Goal: Entertainment & Leisure: Consume media (video, audio)

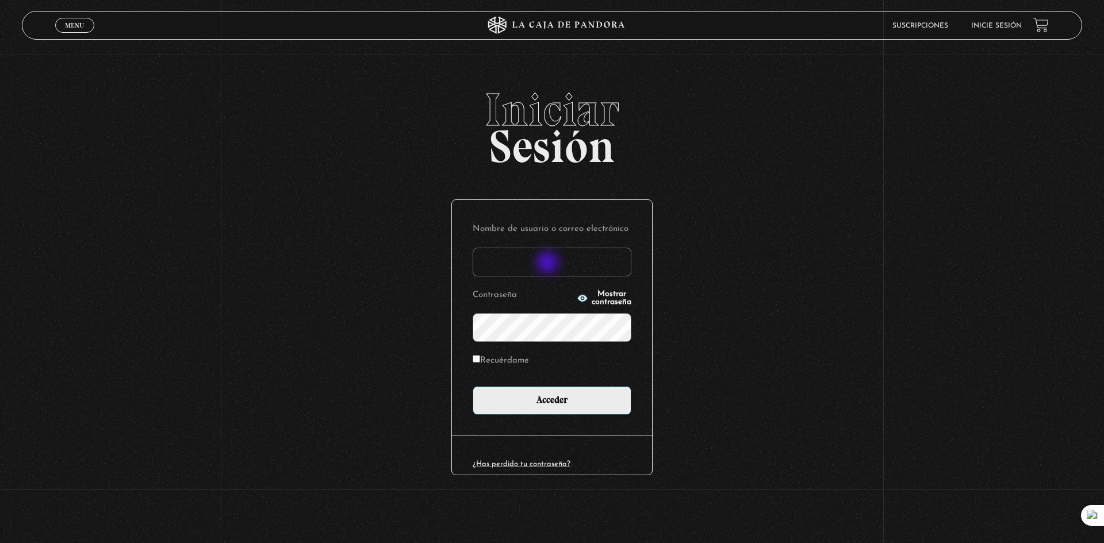
click at [548, 264] on input "Nombre de usuario o correo electrónico" at bounding box center [552, 262] width 159 height 29
type input "alisamaroto@gmail.com"
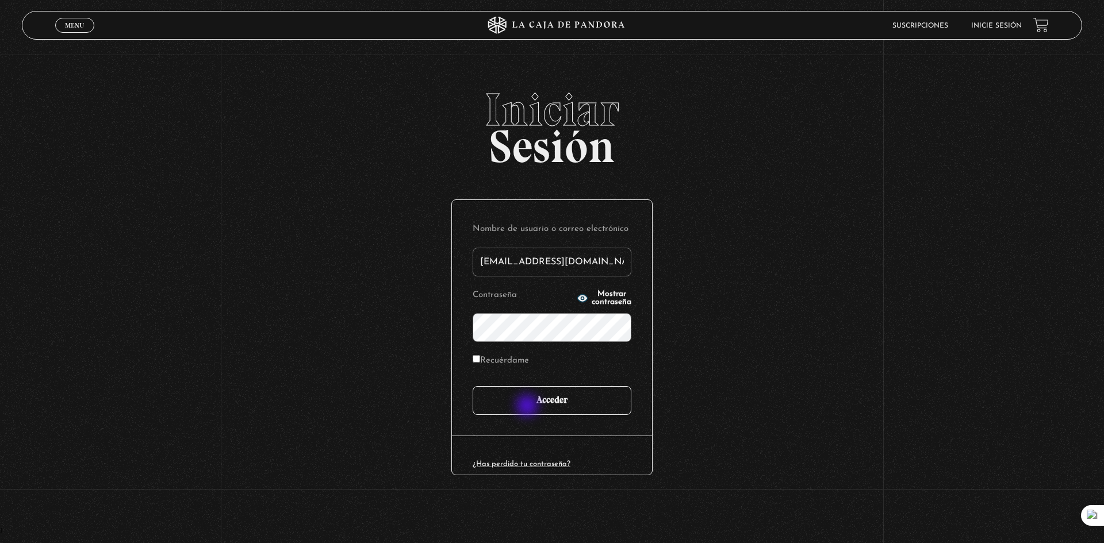
click at [528, 407] on input "Acceder" at bounding box center [552, 400] width 159 height 29
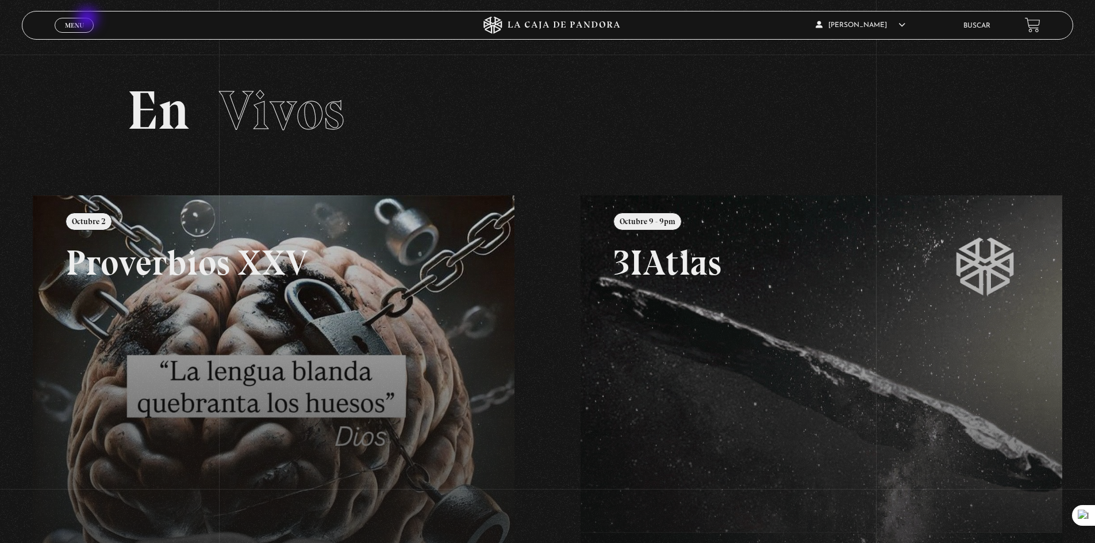
click at [87, 20] on link "Menu Cerrar" at bounding box center [74, 25] width 39 height 15
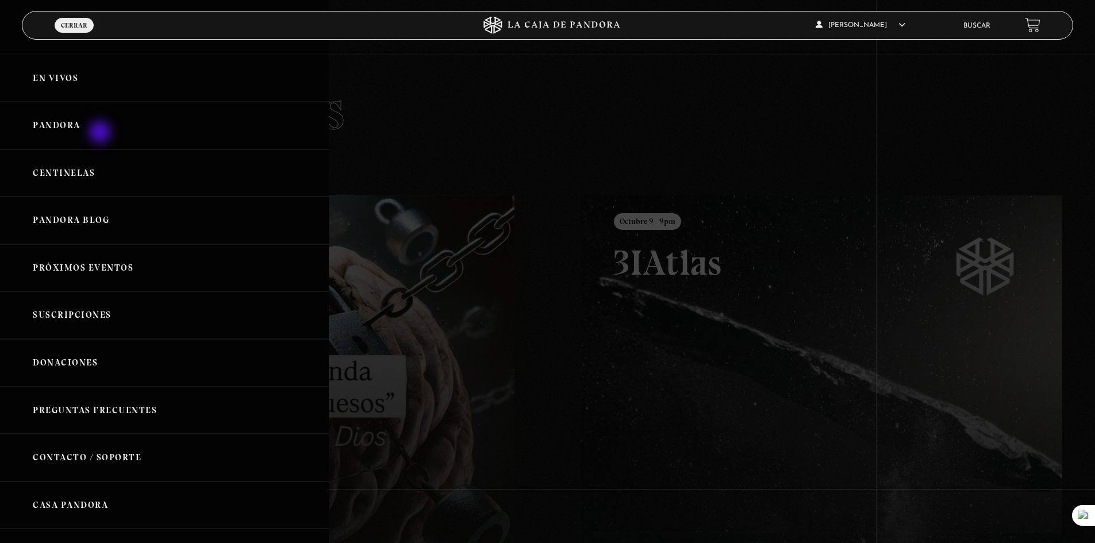
drag, startPoint x: 101, startPoint y: 133, endPoint x: 56, endPoint y: 131, distance: 44.9
click at [101, 133] on link "Pandora" at bounding box center [164, 126] width 329 height 48
click at [45, 133] on link "Pandora" at bounding box center [164, 126] width 329 height 48
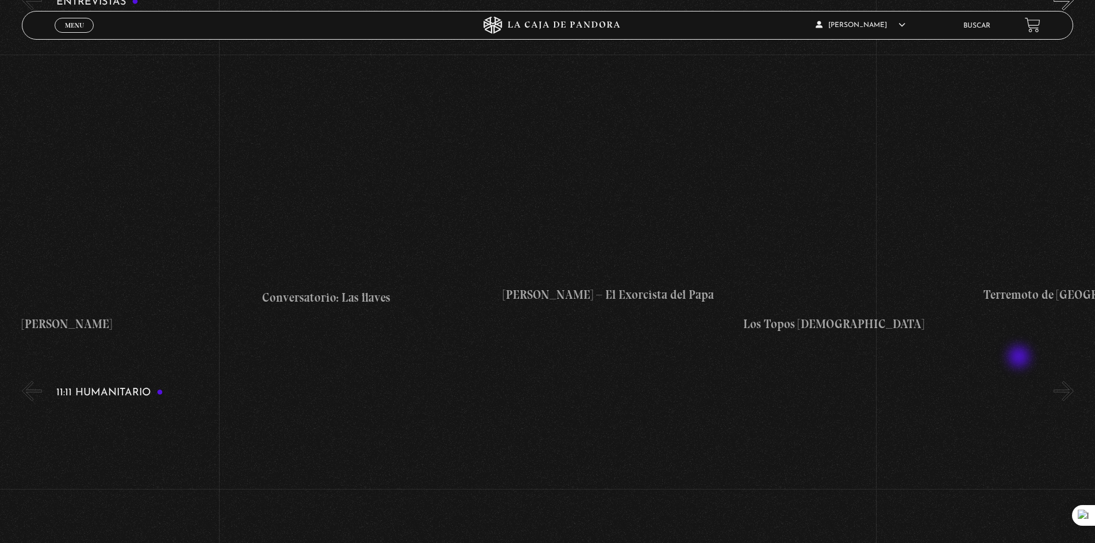
scroll to position [4494, 0]
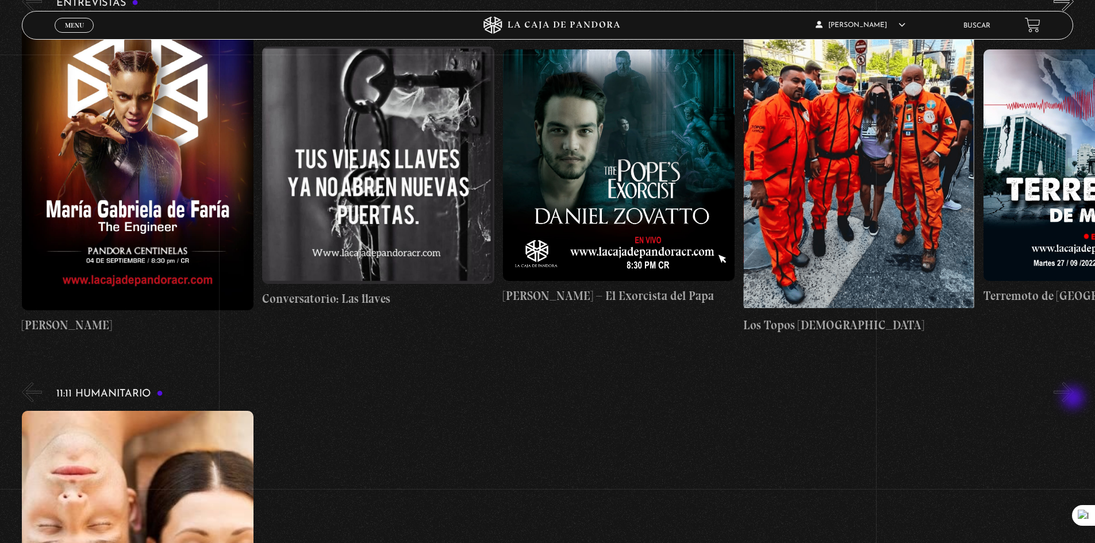
click at [1074, 399] on button "»" at bounding box center [1064, 392] width 20 height 20
click at [1073, 397] on button "»" at bounding box center [1064, 392] width 20 height 20
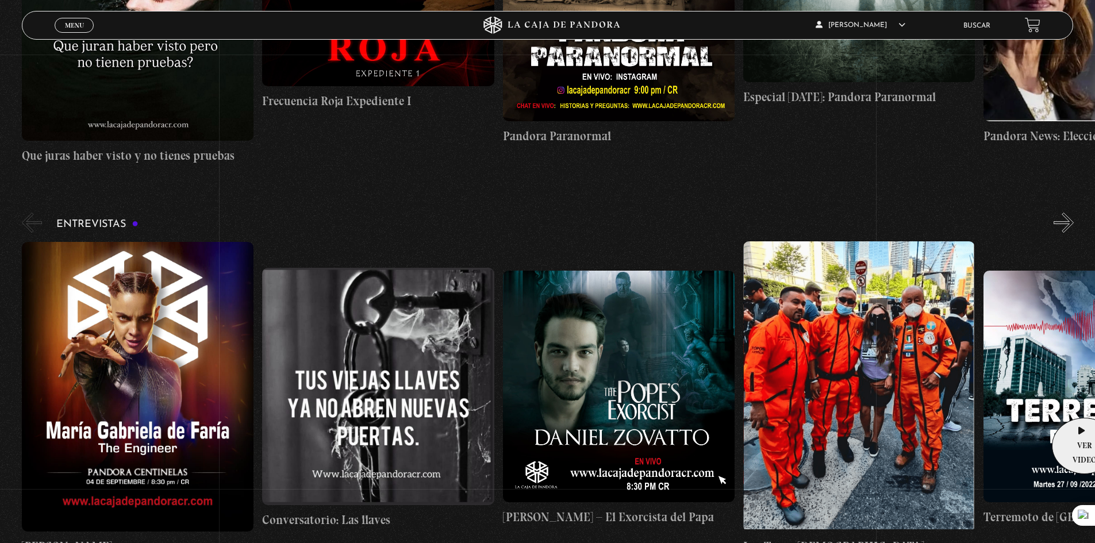
scroll to position [4264, 0]
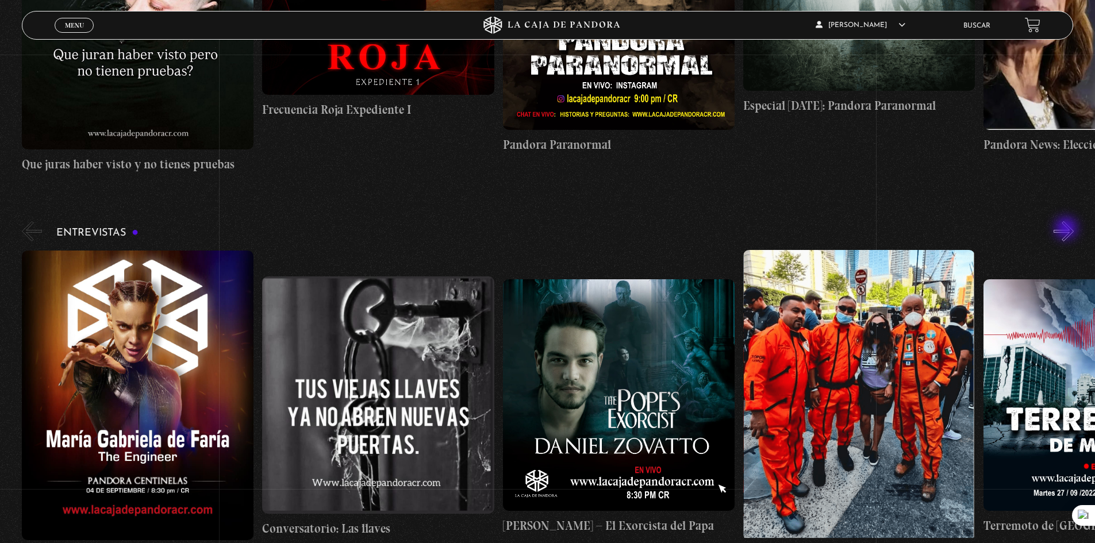
click at [1068, 229] on button "»" at bounding box center [1064, 231] width 20 height 20
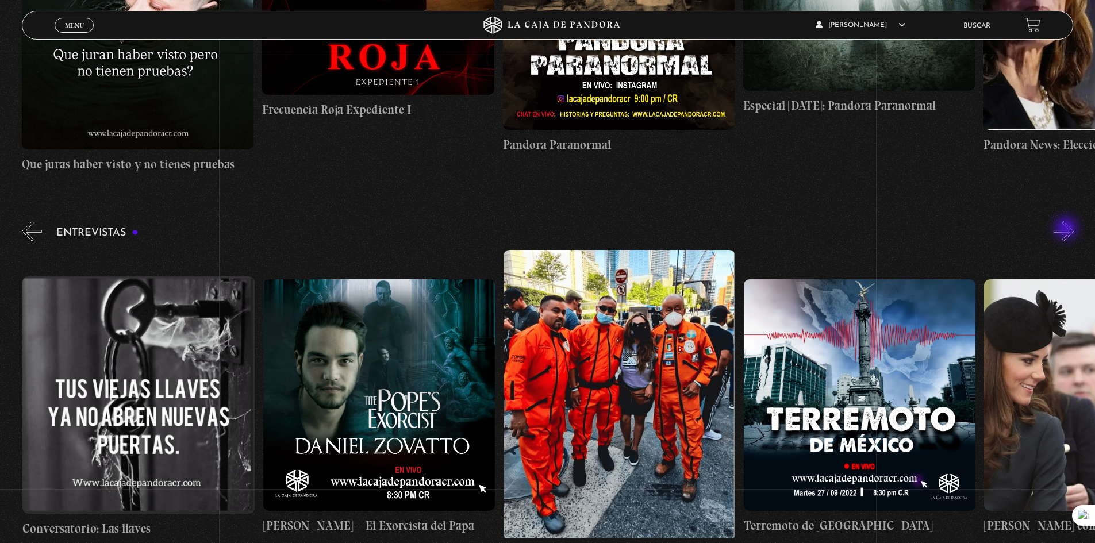
click at [1068, 229] on button "»" at bounding box center [1064, 231] width 20 height 20
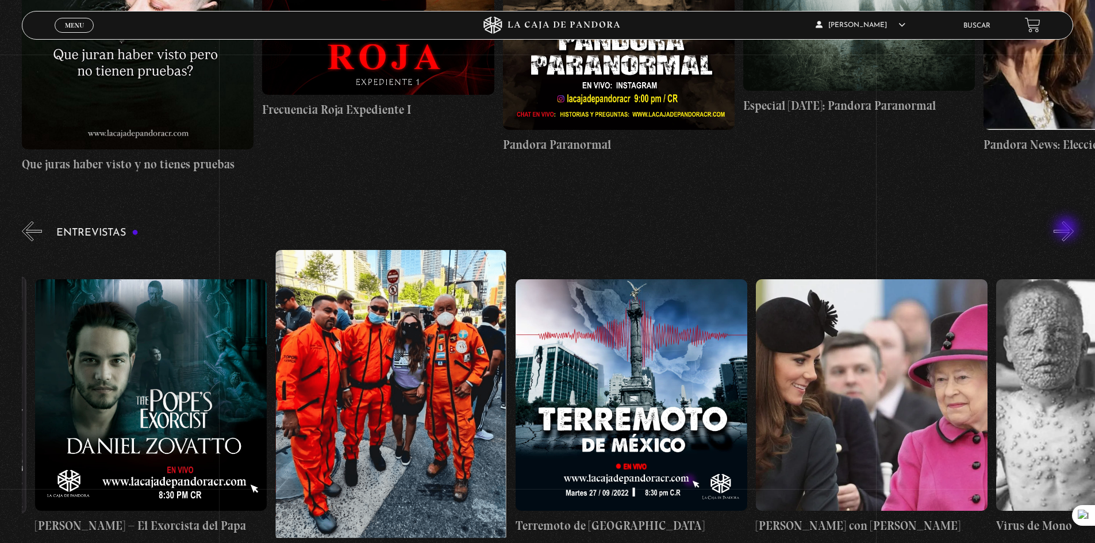
click at [1068, 229] on button "»" at bounding box center [1064, 231] width 20 height 20
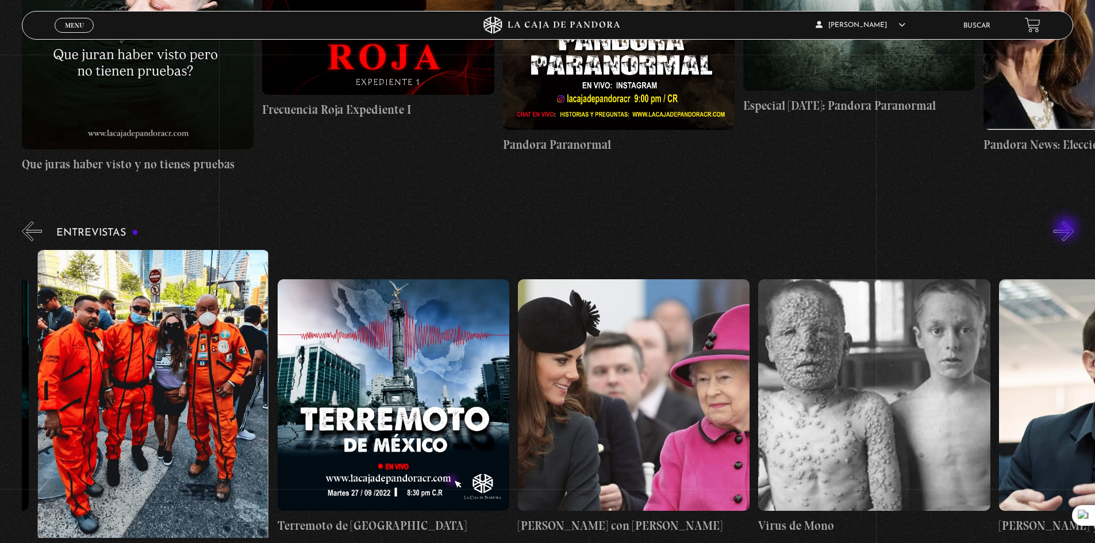
click at [1068, 229] on button "»" at bounding box center [1064, 231] width 20 height 20
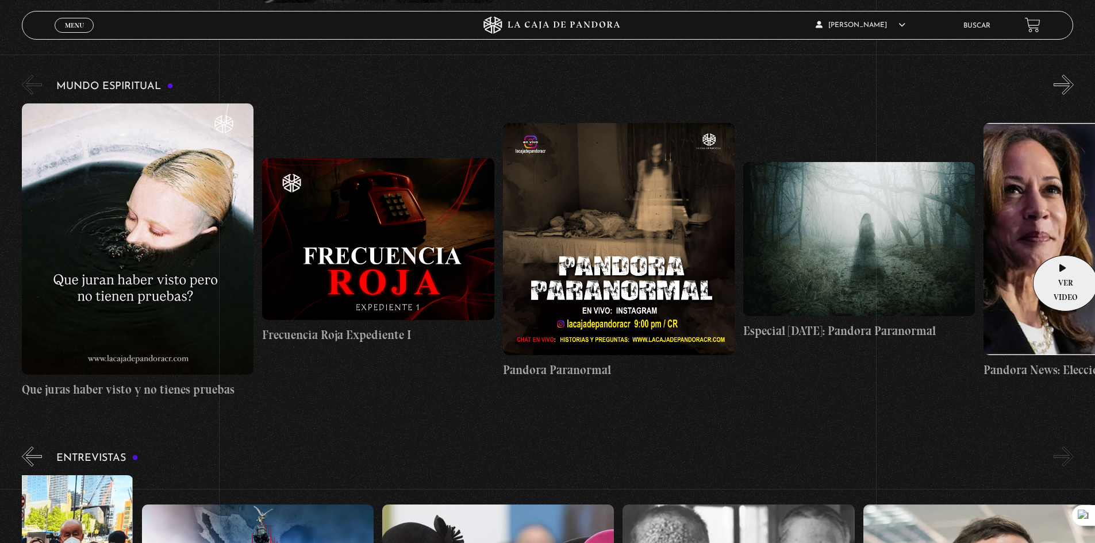
scroll to position [4034, 0]
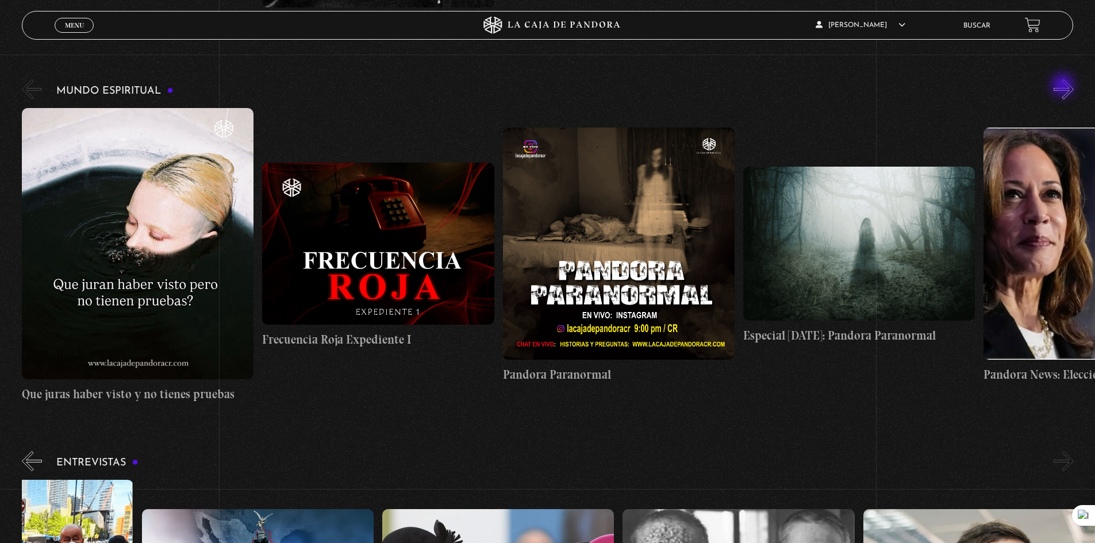
click at [1064, 86] on button "»" at bounding box center [1064, 89] width 20 height 20
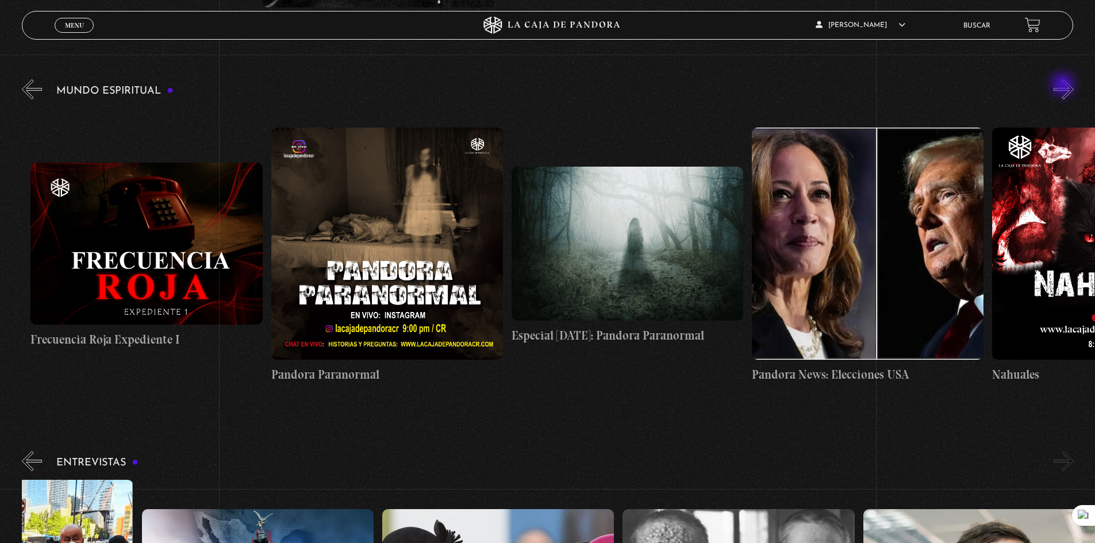
click at [1064, 86] on button "»" at bounding box center [1064, 89] width 20 height 20
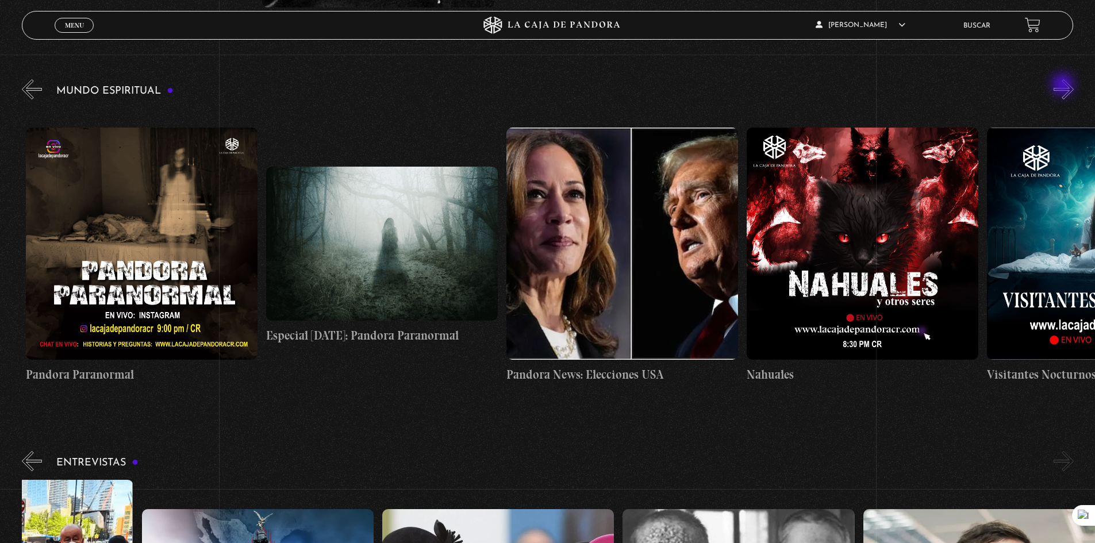
click at [1064, 86] on button "»" at bounding box center [1064, 89] width 20 height 20
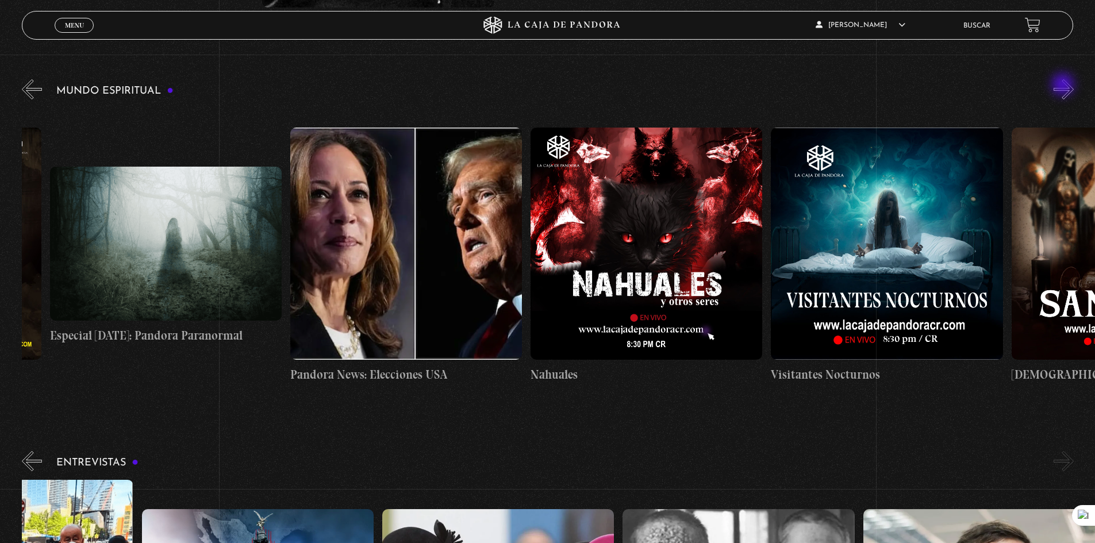
click at [1064, 86] on button "»" at bounding box center [1064, 89] width 20 height 20
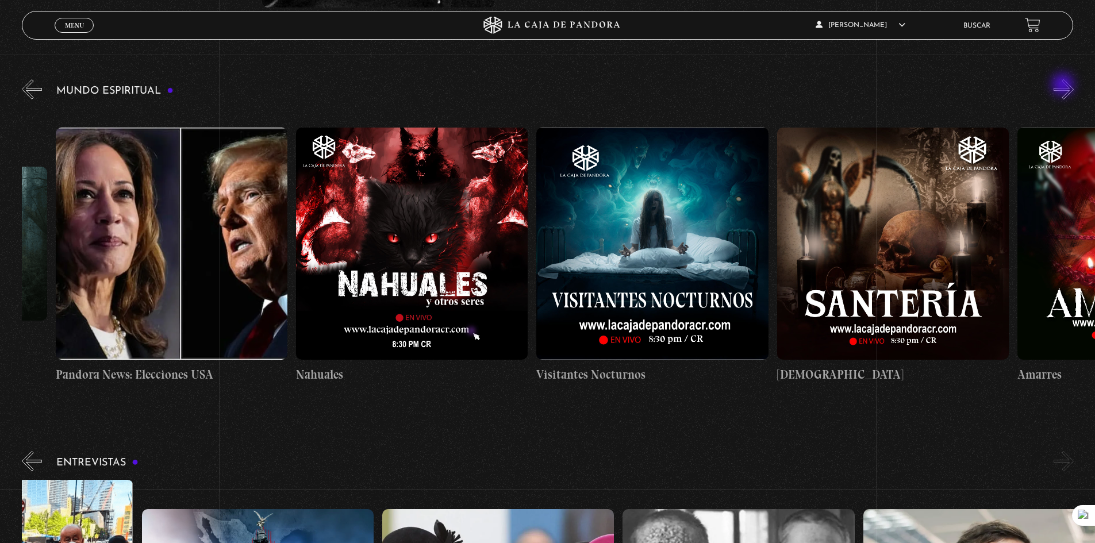
click at [1064, 86] on button "»" at bounding box center [1064, 89] width 20 height 20
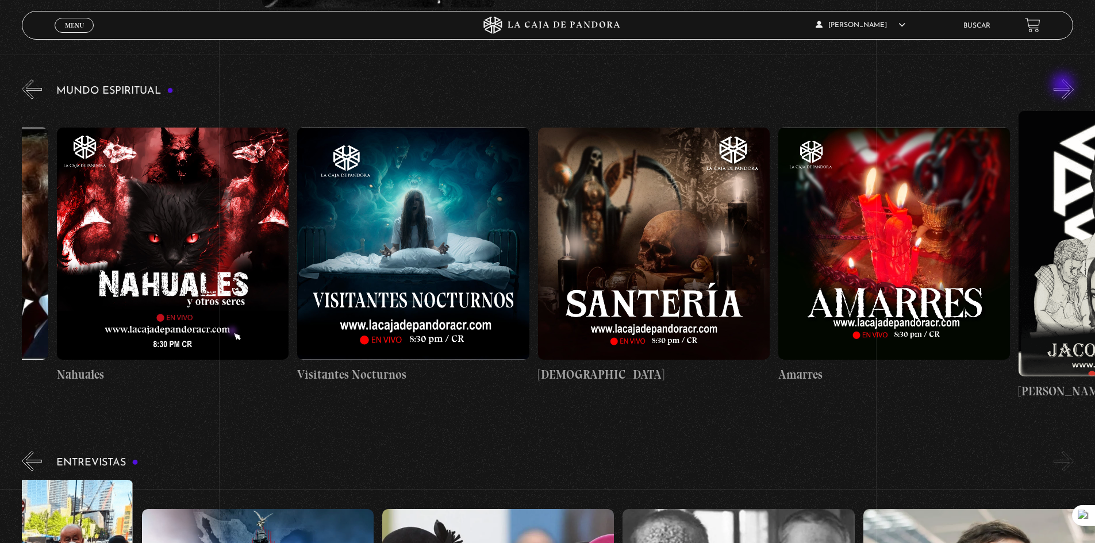
click at [1064, 86] on button "»" at bounding box center [1064, 89] width 20 height 20
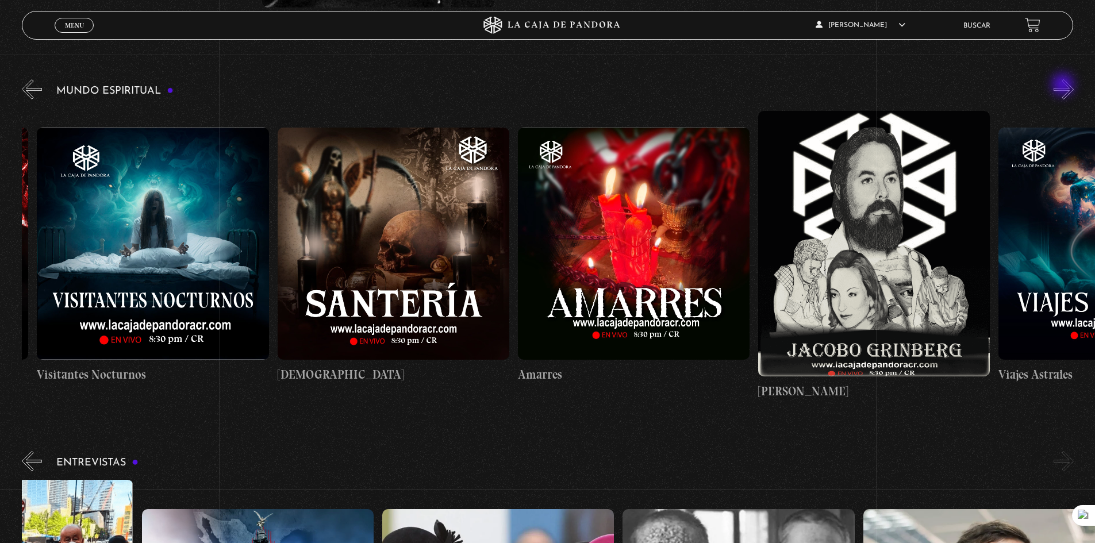
click at [1064, 86] on button "»" at bounding box center [1064, 89] width 20 height 20
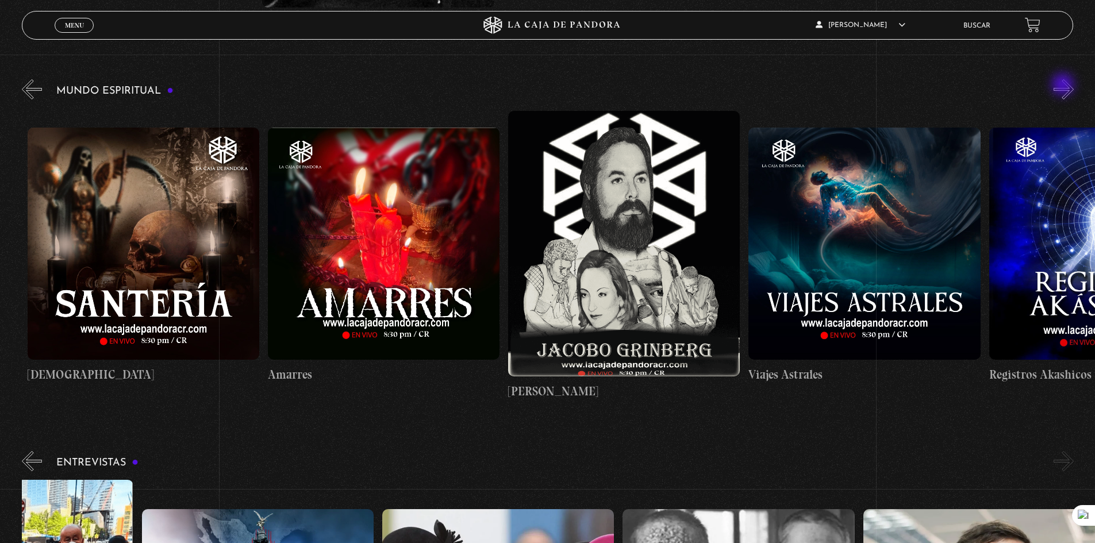
click at [1064, 86] on button "»" at bounding box center [1064, 89] width 20 height 20
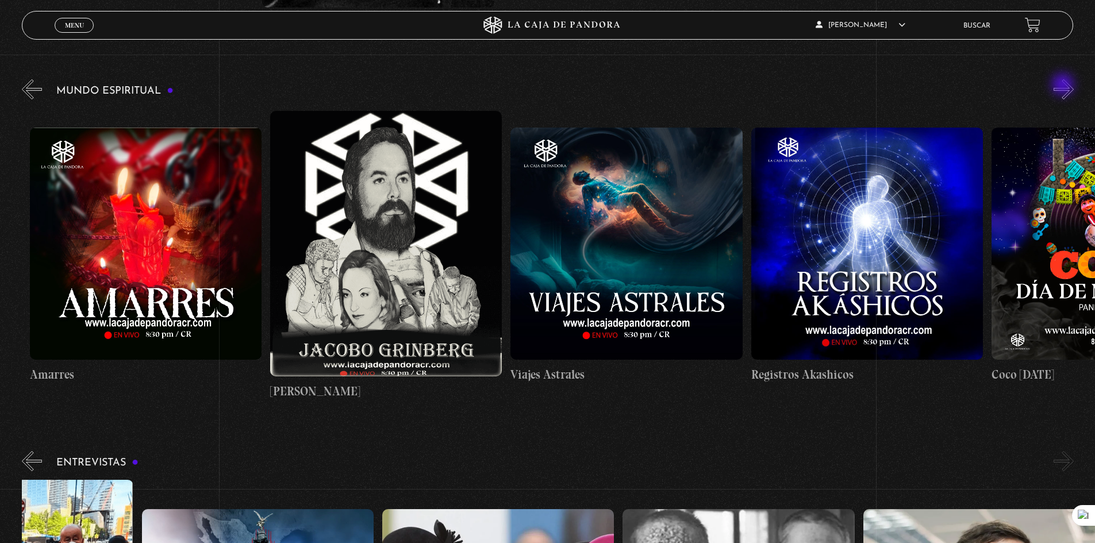
click at [1064, 86] on button "»" at bounding box center [1064, 89] width 20 height 20
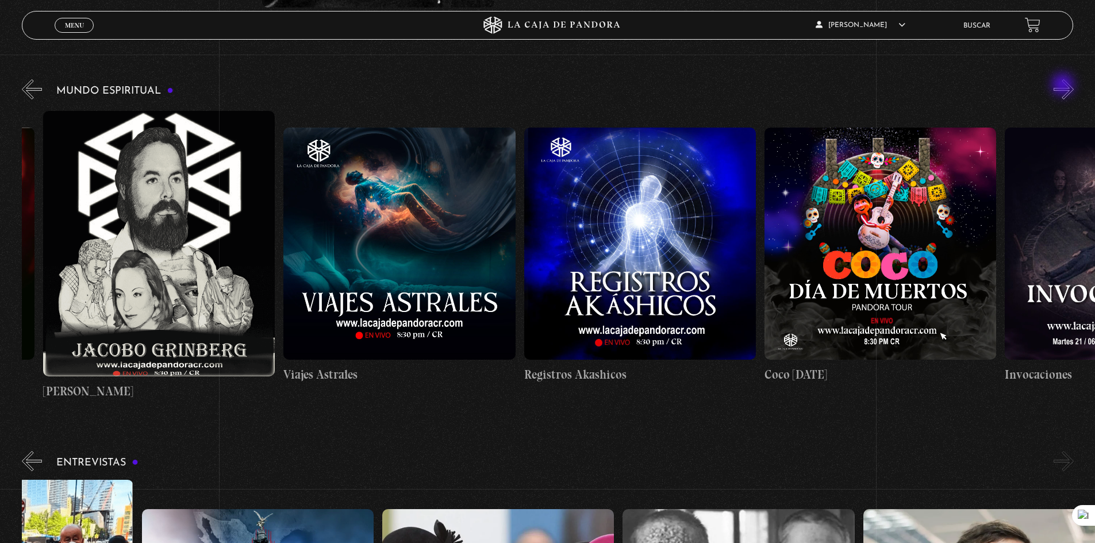
click at [1064, 86] on button "»" at bounding box center [1064, 89] width 20 height 20
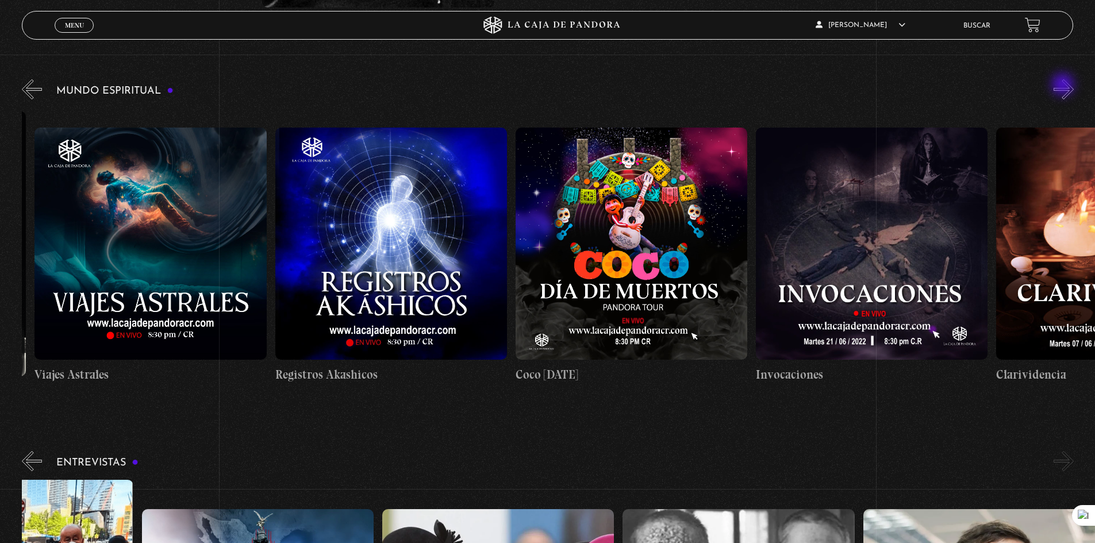
click at [1064, 86] on button "»" at bounding box center [1064, 89] width 20 height 20
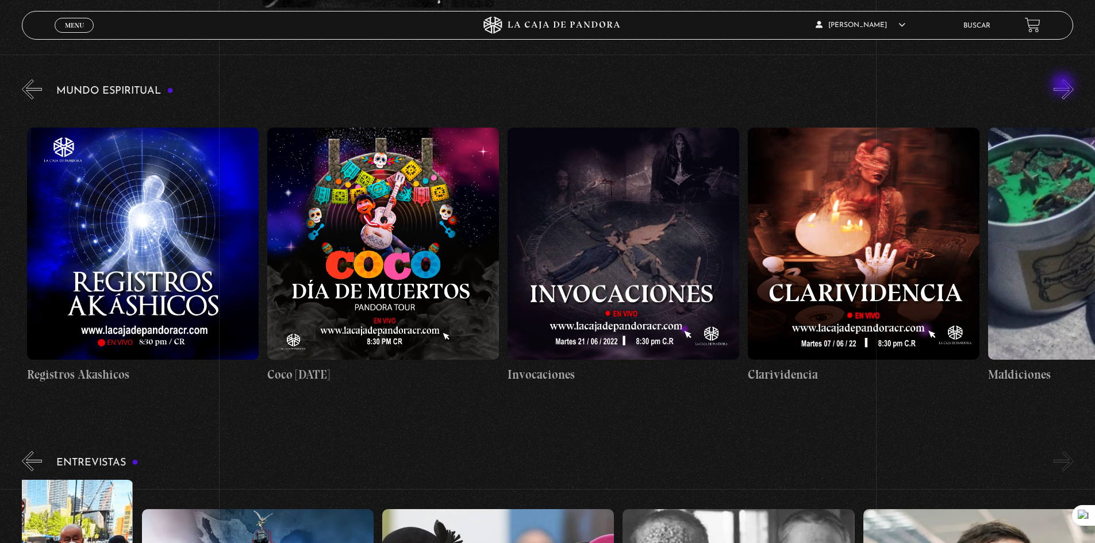
click at [1064, 86] on button "»" at bounding box center [1064, 89] width 20 height 20
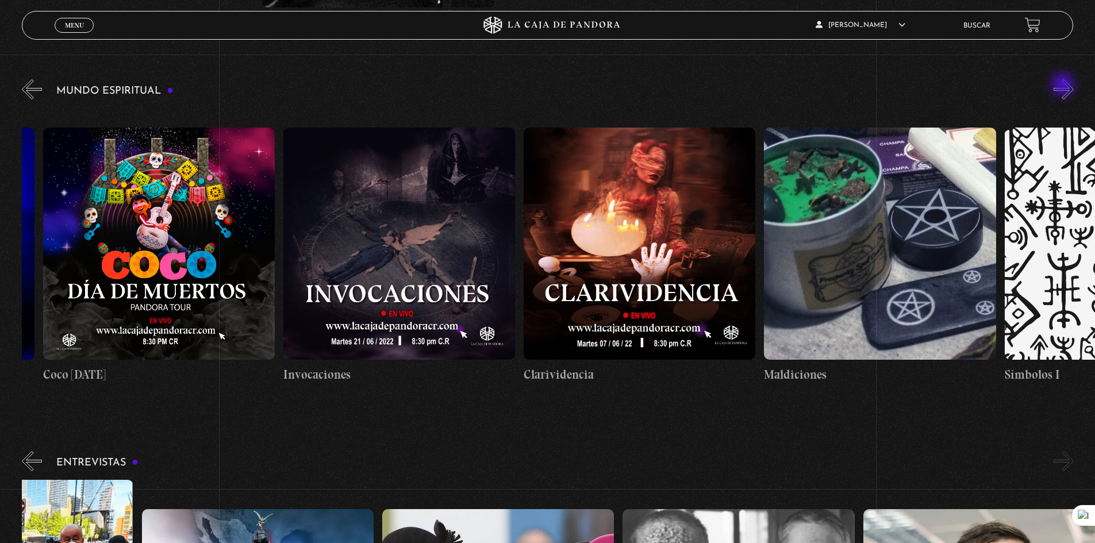
click at [1064, 86] on button "»" at bounding box center [1064, 89] width 20 height 20
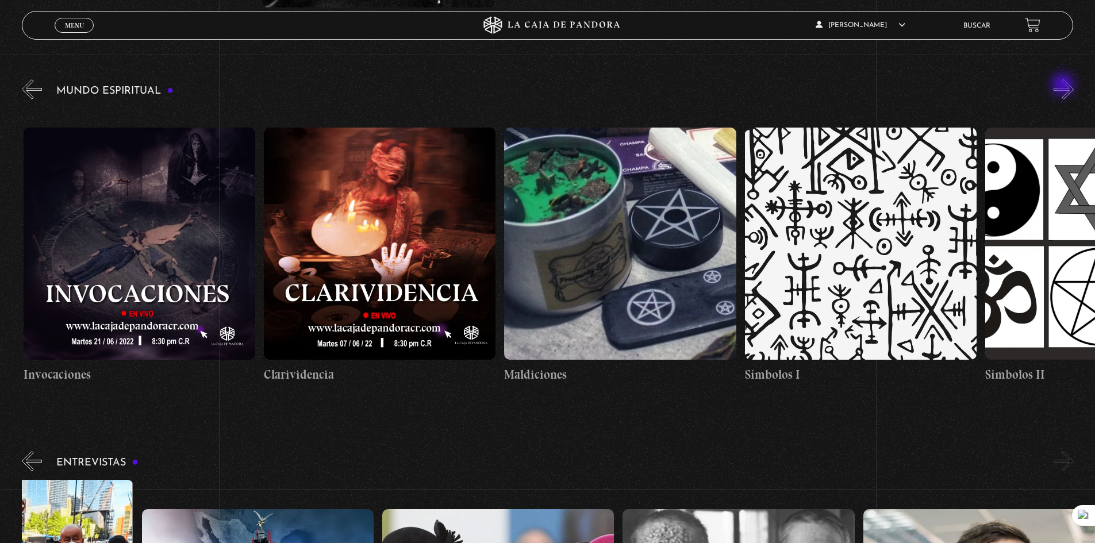
click at [1064, 86] on button "»" at bounding box center [1064, 89] width 20 height 20
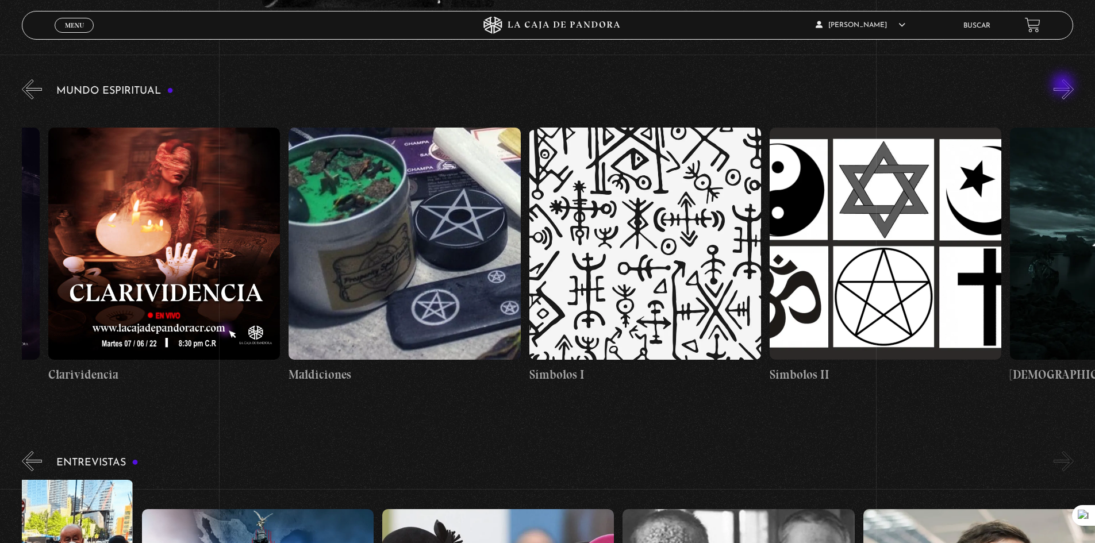
click at [1064, 86] on button "»" at bounding box center [1064, 89] width 20 height 20
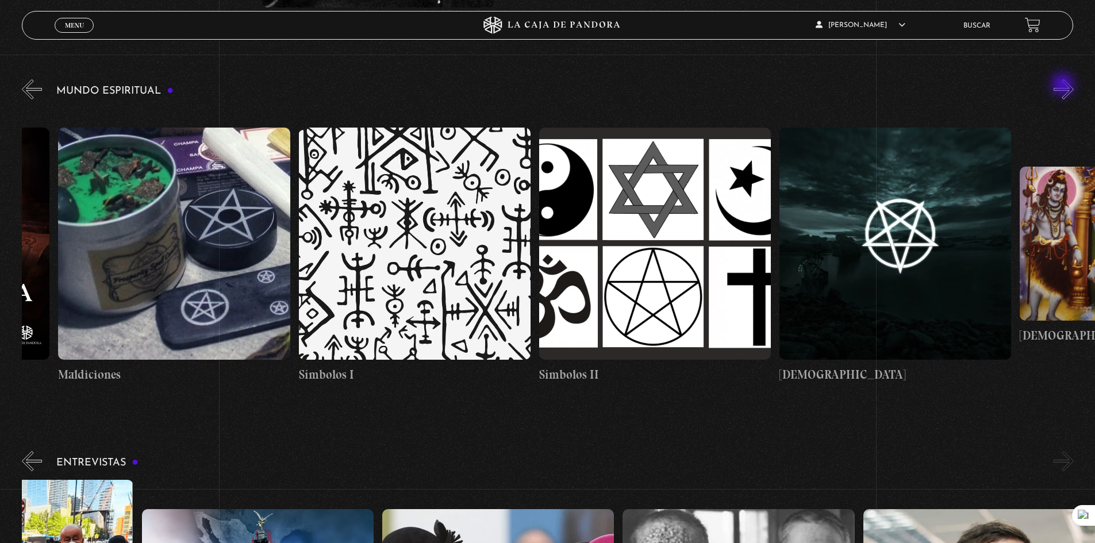
click at [1064, 86] on button "»" at bounding box center [1064, 89] width 20 height 20
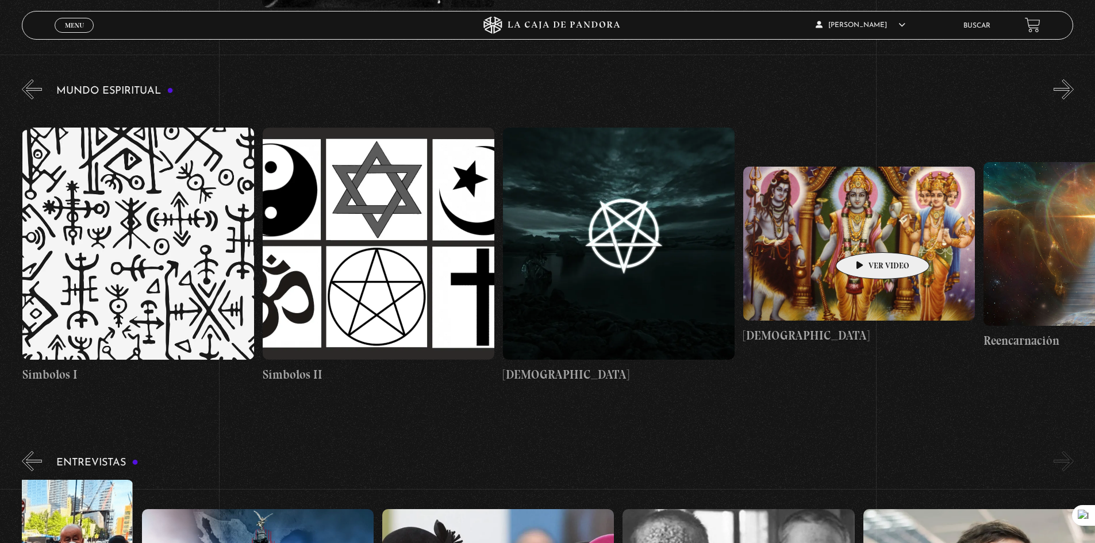
scroll to position [0, 3847]
click at [865, 235] on figure at bounding box center [859, 244] width 232 height 155
click at [837, 226] on figure at bounding box center [859, 244] width 232 height 155
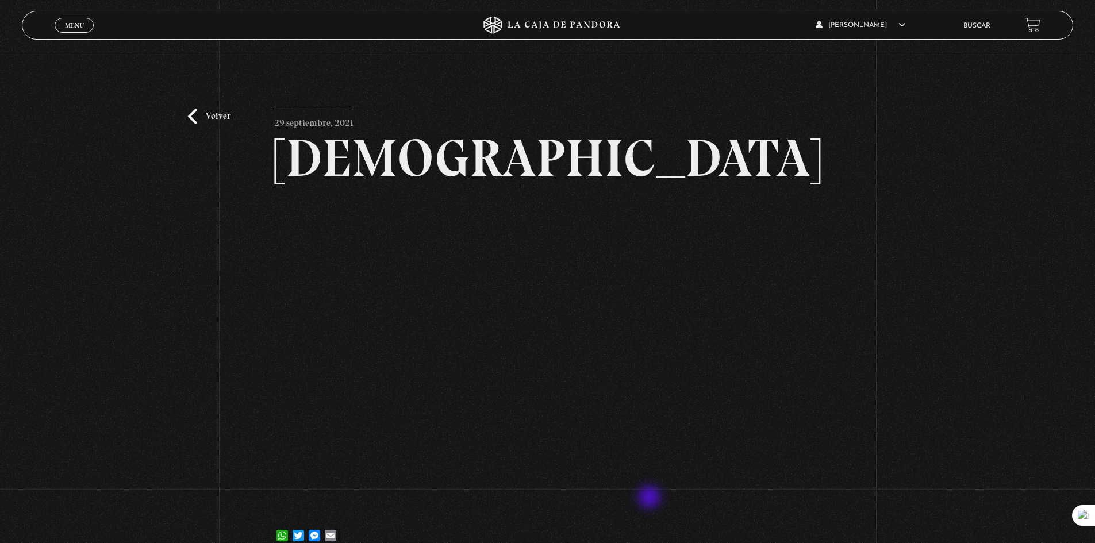
scroll to position [57, 0]
